Goal: Task Accomplishment & Management: Manage account settings

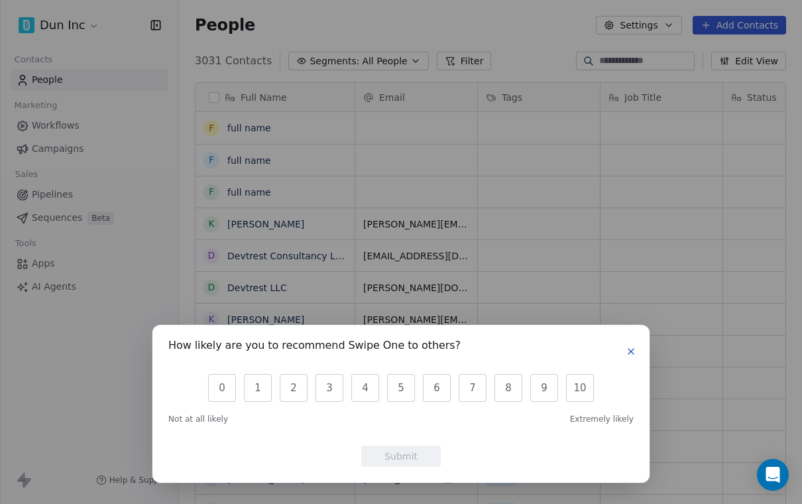
scroll to position [461, 623]
click at [634, 353] on icon "button" at bounding box center [631, 351] width 11 height 11
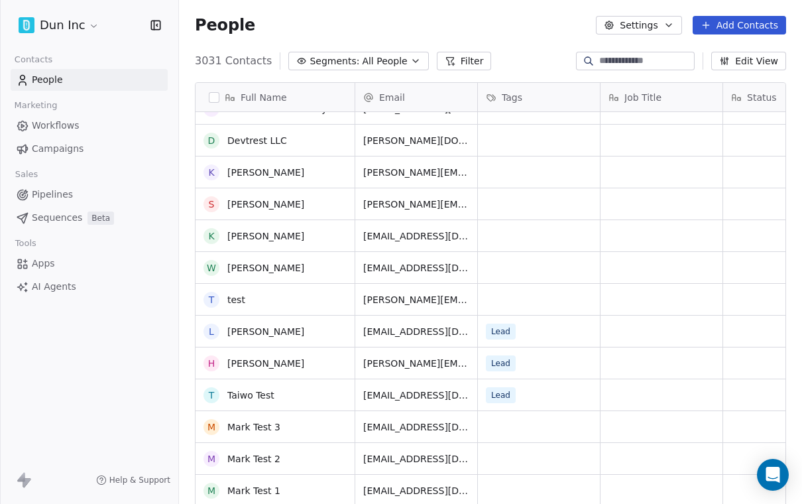
scroll to position [147, 0]
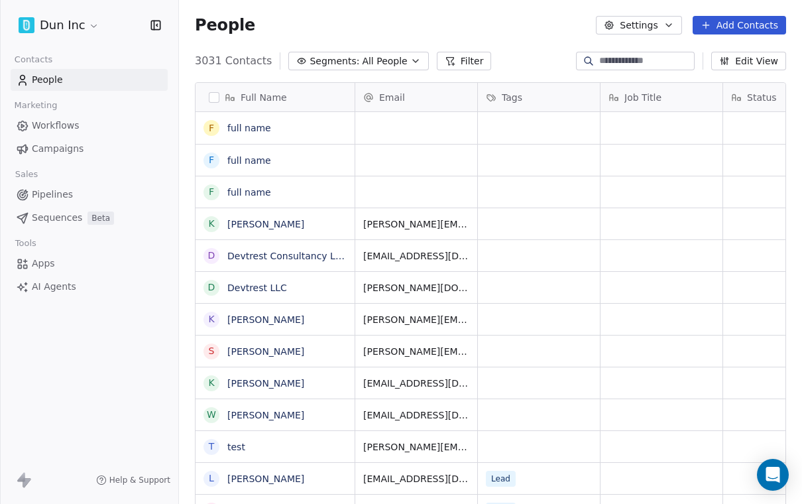
click at [80, 127] on link "Workflows" at bounding box center [89, 126] width 157 height 22
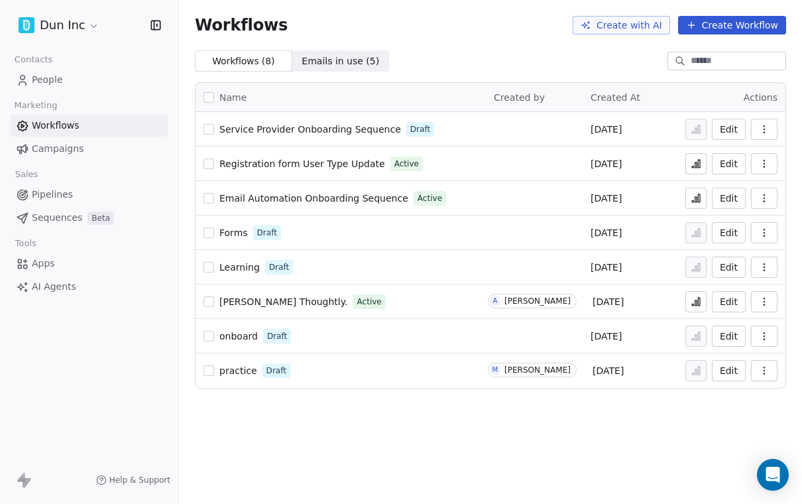
click at [760, 372] on icon "button" at bounding box center [764, 370] width 11 height 11
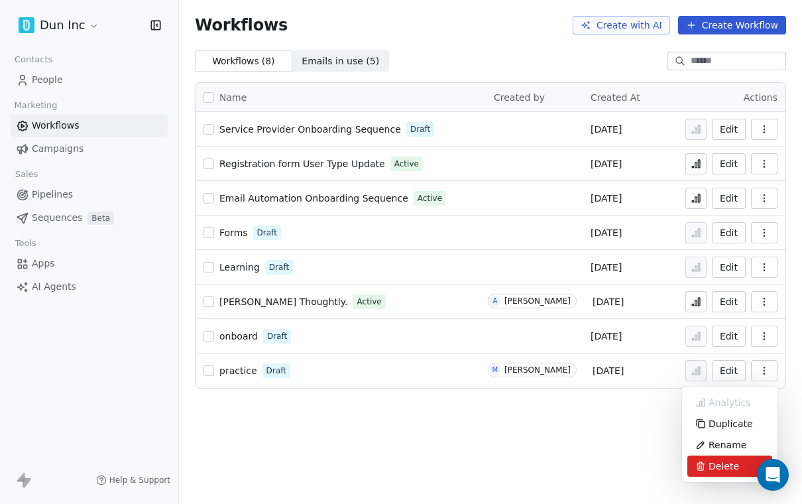
click at [724, 470] on span "Delete" at bounding box center [723, 465] width 30 height 13
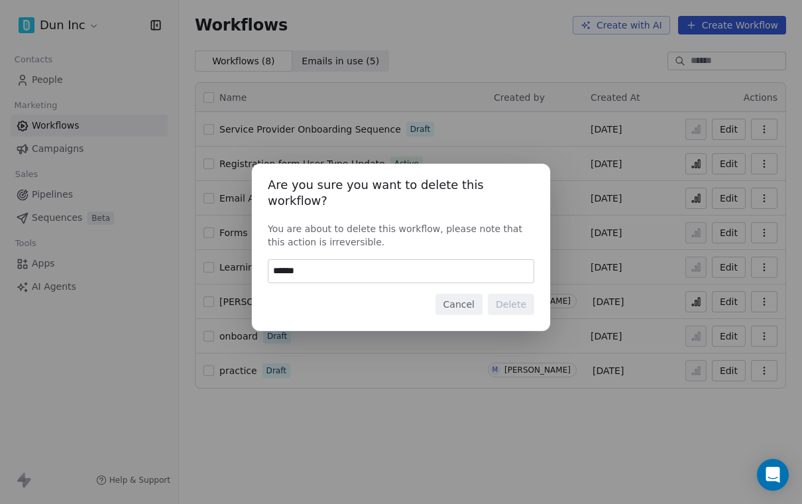
click at [396, 264] on input "******" at bounding box center [400, 271] width 265 height 23
type input "*"
type input "******"
click at [516, 306] on button "Delete" at bounding box center [511, 304] width 46 height 21
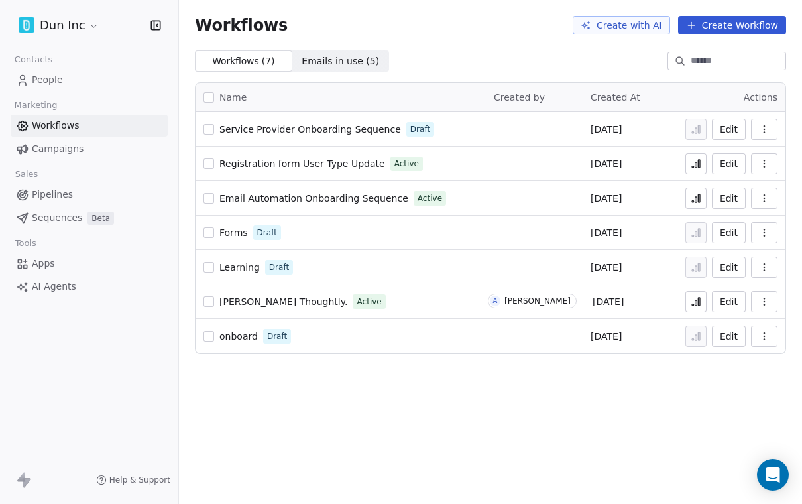
click at [251, 262] on span "Learning" at bounding box center [239, 267] width 40 height 11
click at [253, 262] on span "Learning" at bounding box center [239, 267] width 40 height 11
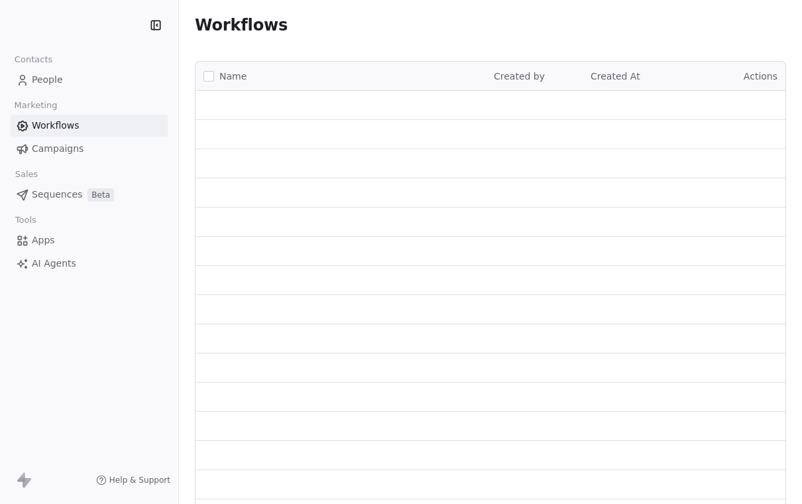
scroll to position [21, 0]
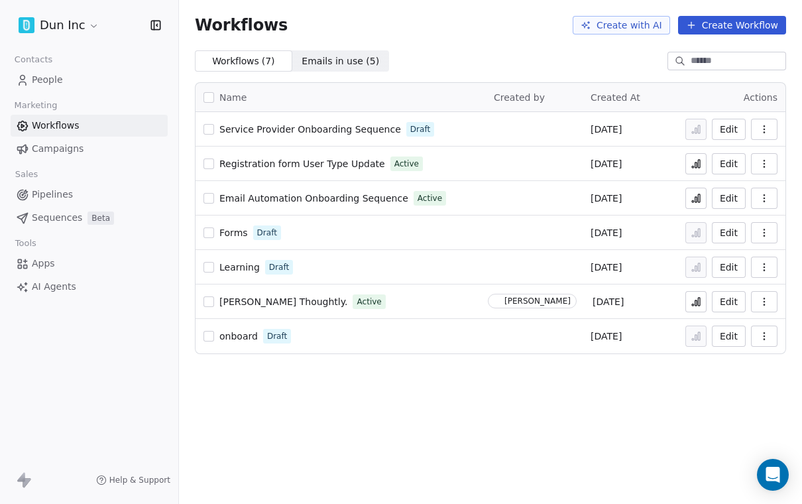
click at [763, 262] on icon "button" at bounding box center [764, 267] width 11 height 11
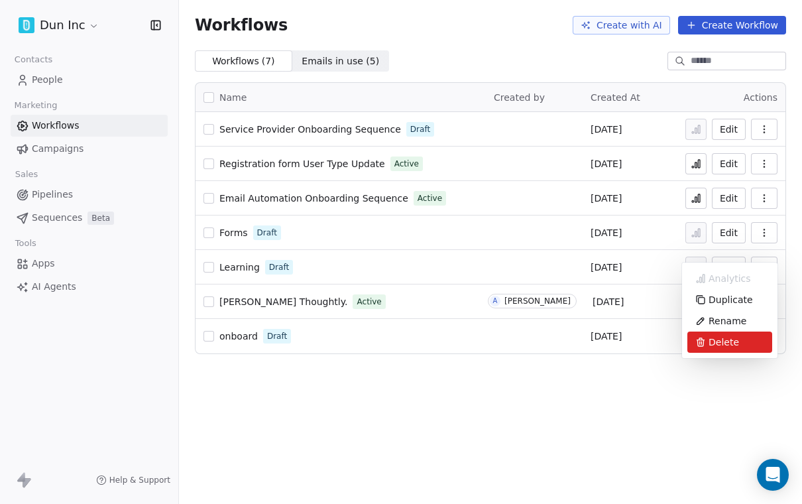
click at [720, 344] on span "Delete" at bounding box center [723, 341] width 30 height 13
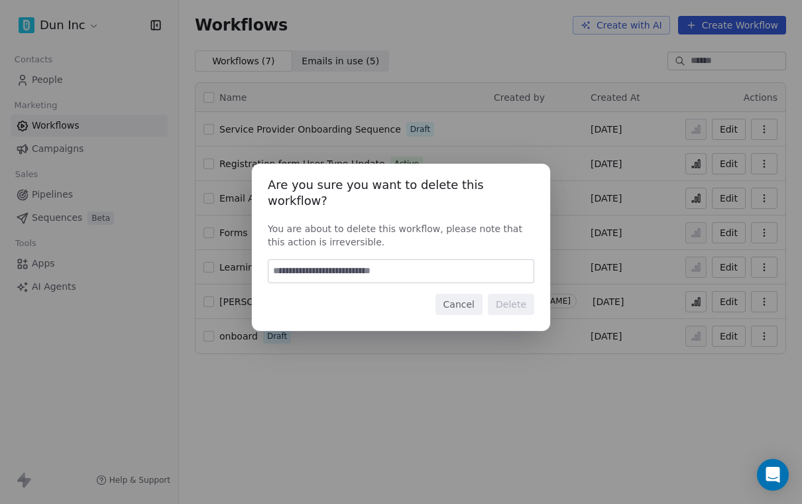
type input "*"
type input "******"
click at [514, 306] on button "Delete" at bounding box center [511, 304] width 46 height 21
